Goal: Transaction & Acquisition: Purchase product/service

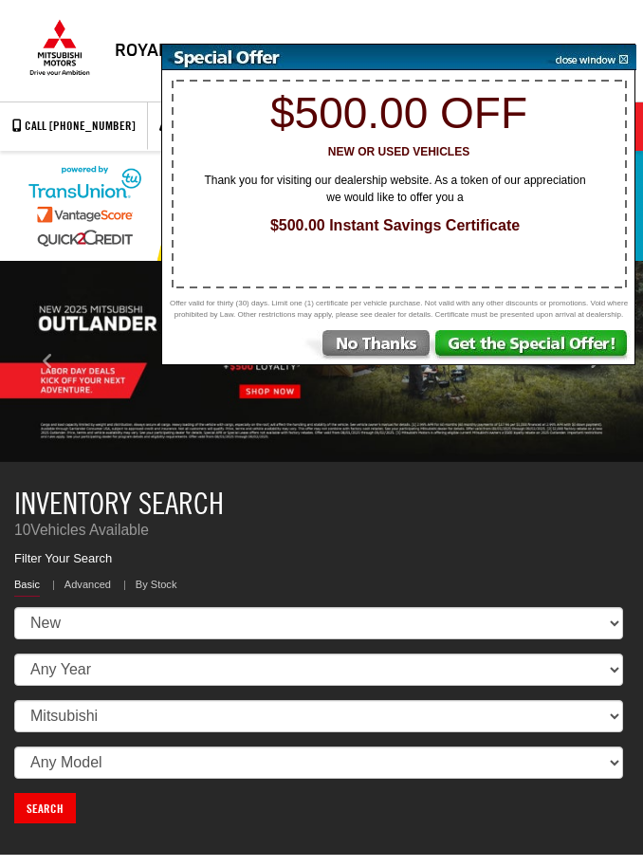
select select "Mitsubishi"
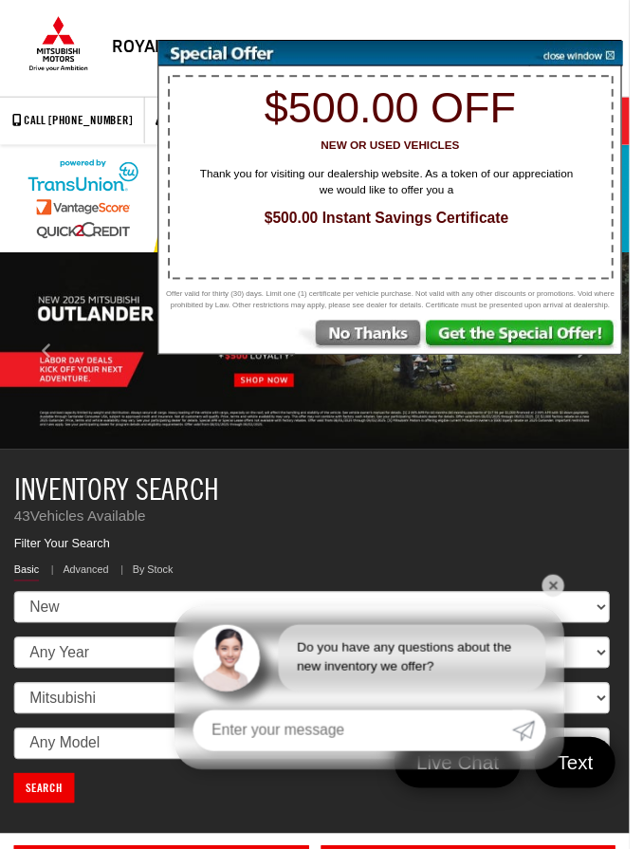
click at [398, 355] on img at bounding box center [368, 344] width 132 height 34
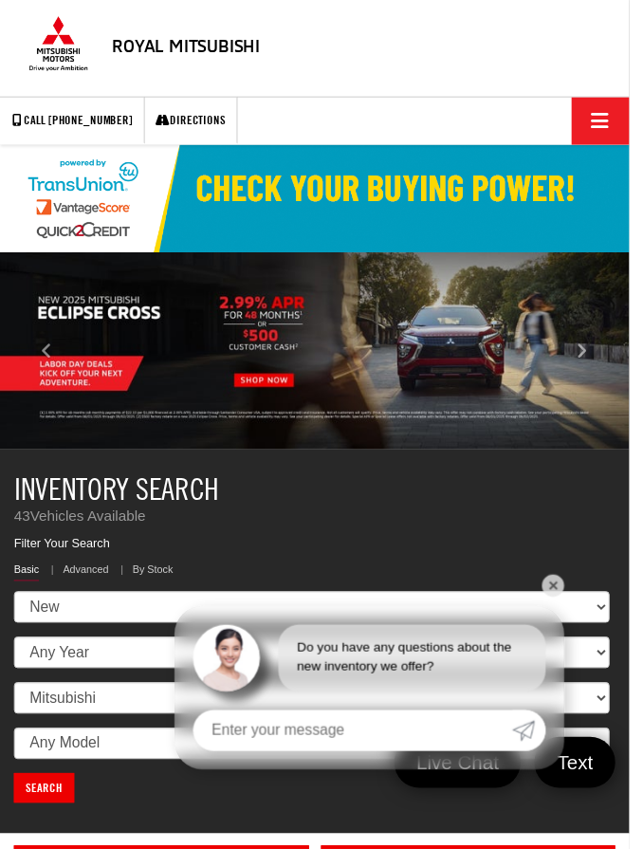
click at [577, 610] on link "✕" at bounding box center [565, 598] width 23 height 23
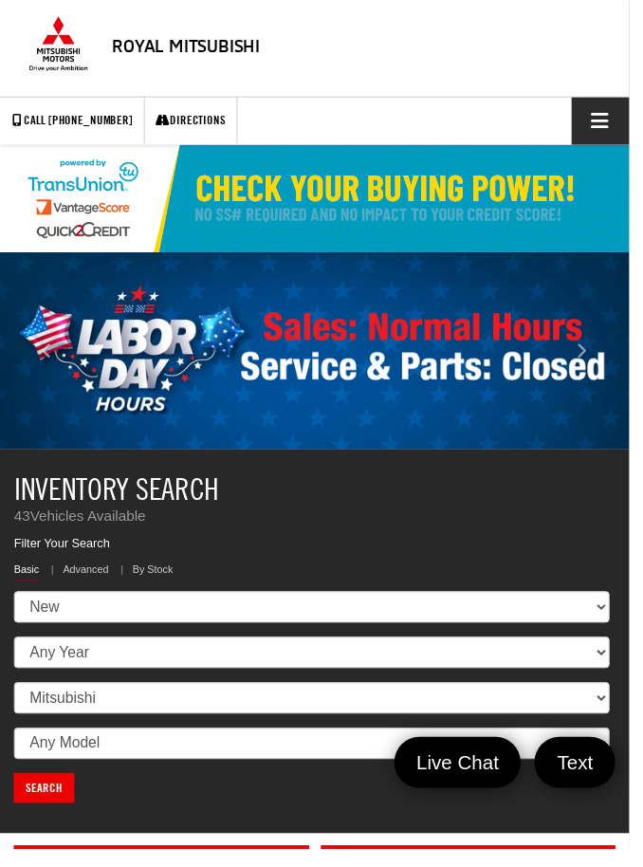
click at [616, 124] on span "Click to show site navigation" at bounding box center [613, 123] width 18 height 1
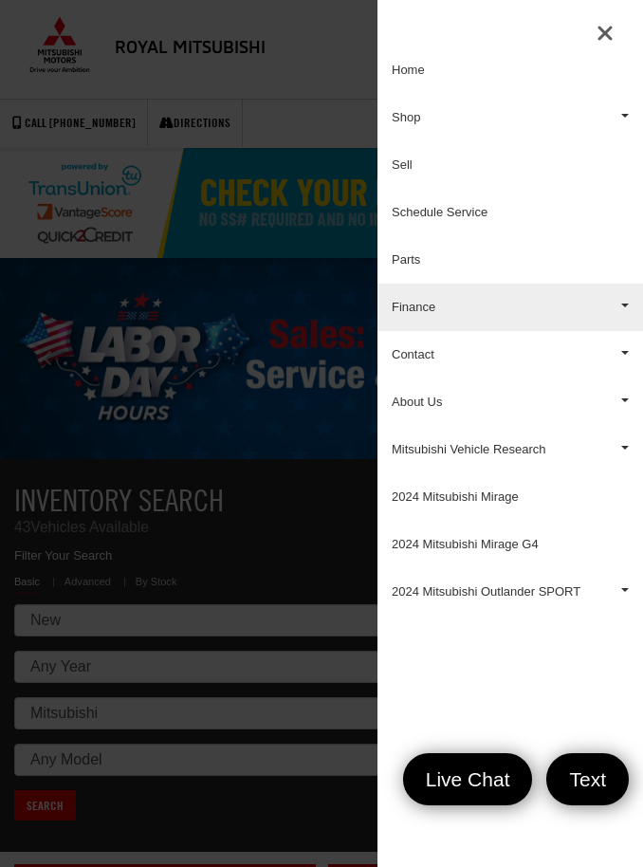
click at [529, 307] on link "Finance" at bounding box center [511, 307] width 266 height 47
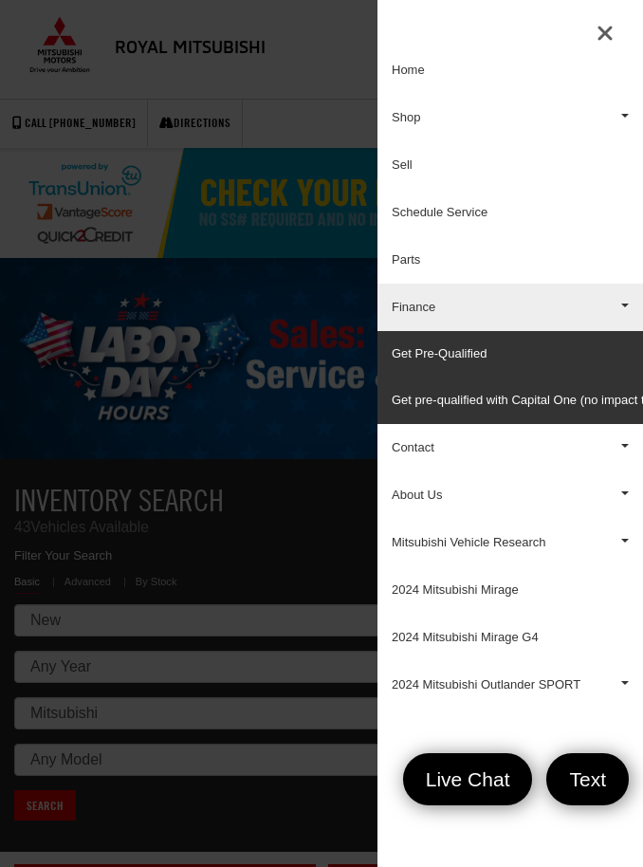
click at [556, 304] on link "Finance" at bounding box center [511, 307] width 266 height 47
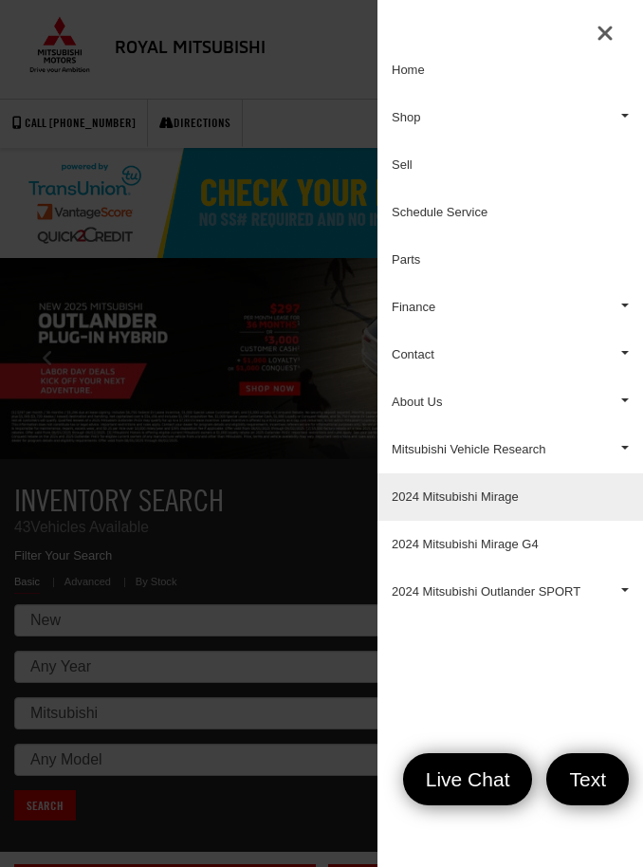
click at [502, 494] on link "2024 Mitsubishi Mirage" at bounding box center [511, 496] width 266 height 47
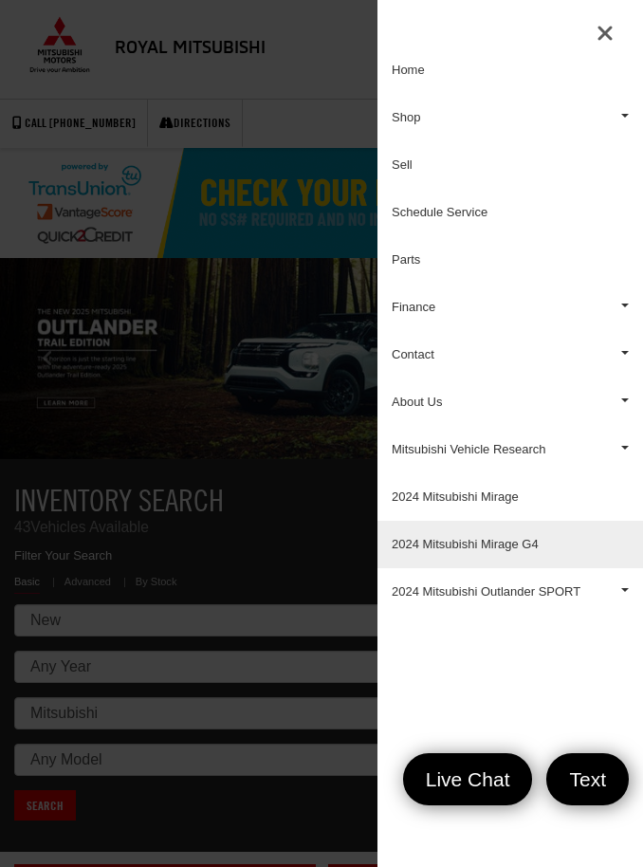
click at [520, 536] on link "2024 Mitsubishi Mirage G4" at bounding box center [511, 544] width 266 height 47
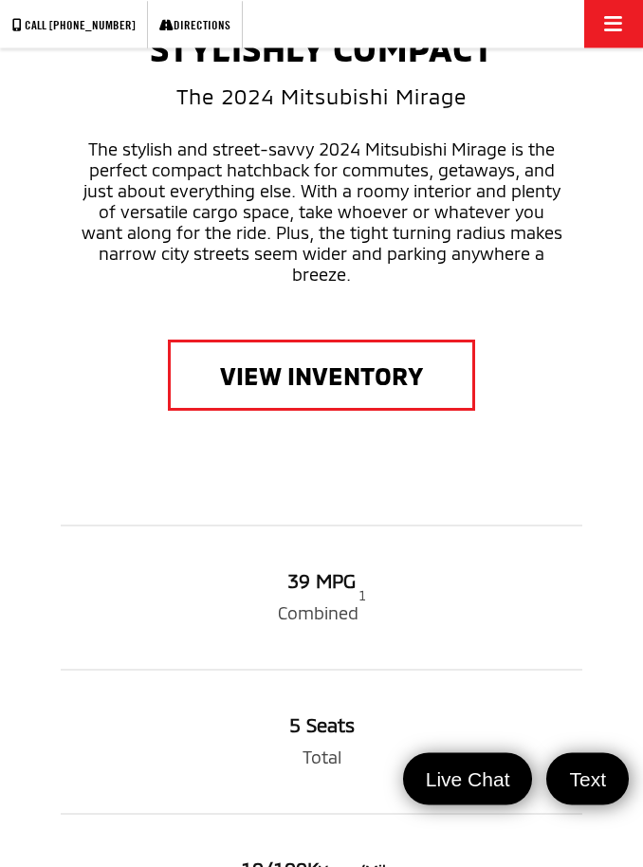
scroll to position [482, 0]
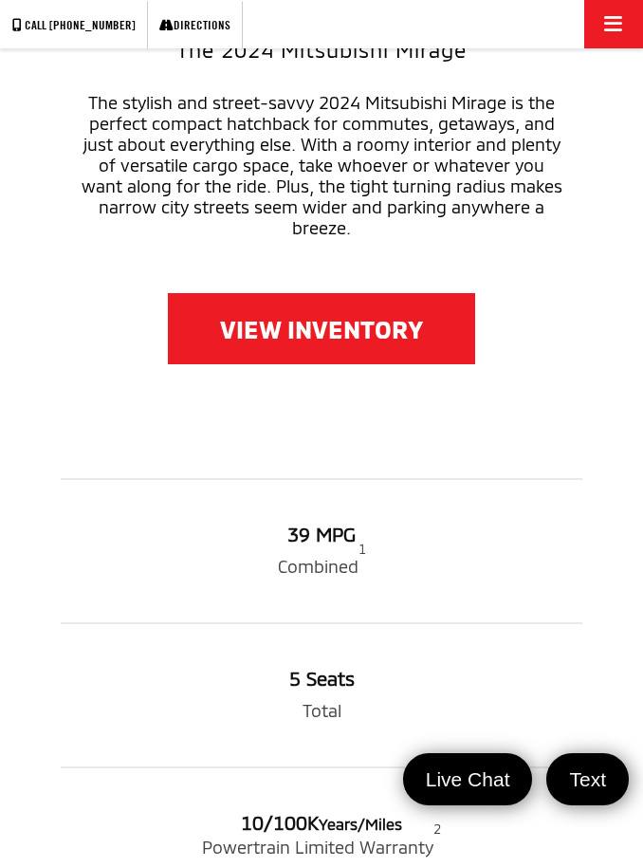
click at [335, 325] on link "VIEW INVENTORY" at bounding box center [321, 328] width 307 height 71
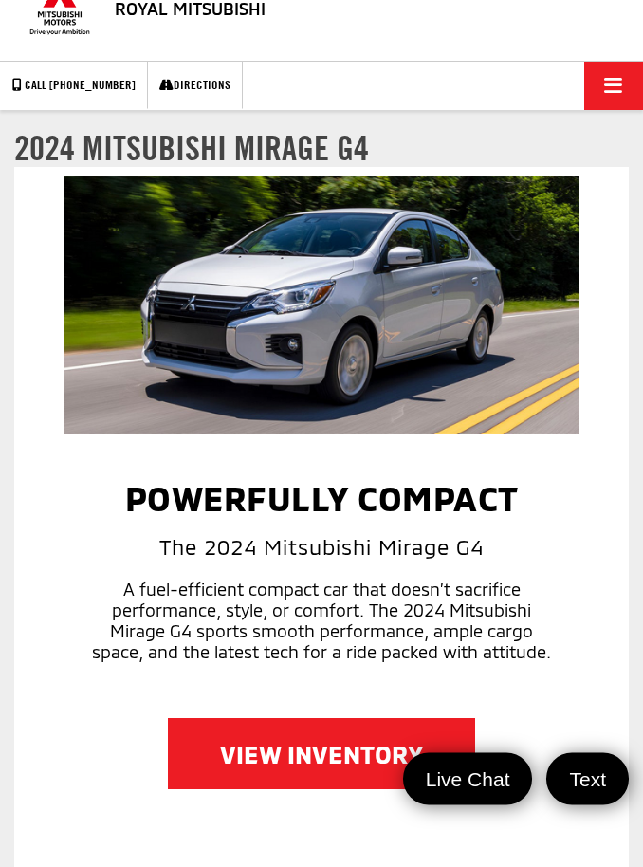
scroll to position [41, 0]
click at [392, 776] on link "VIEW INVENTORY" at bounding box center [321, 753] width 307 height 71
